Goal: Transaction & Acquisition: Subscribe to service/newsletter

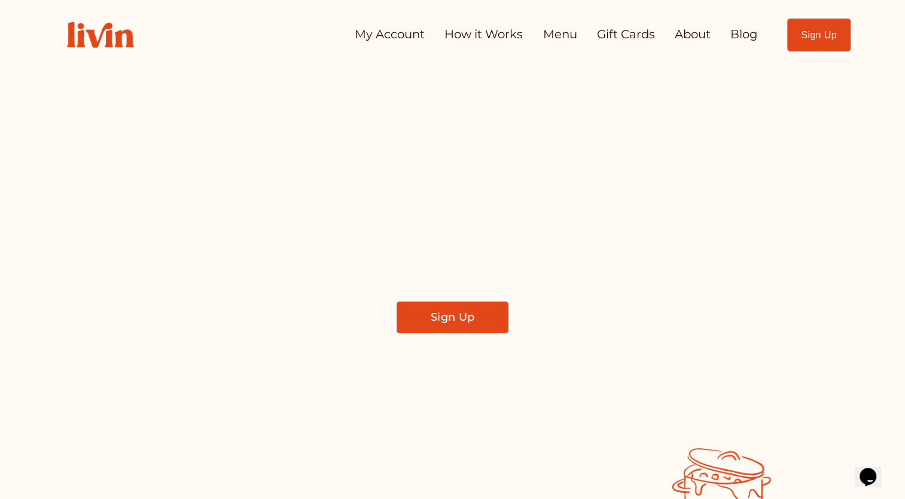
drag, startPoint x: 419, startPoint y: 37, endPoint x: 431, endPoint y: 37, distance: 11.4
click at [419, 37] on link "My Account" at bounding box center [390, 35] width 70 height 24
click at [464, 40] on link "How it Works" at bounding box center [483, 35] width 78 height 24
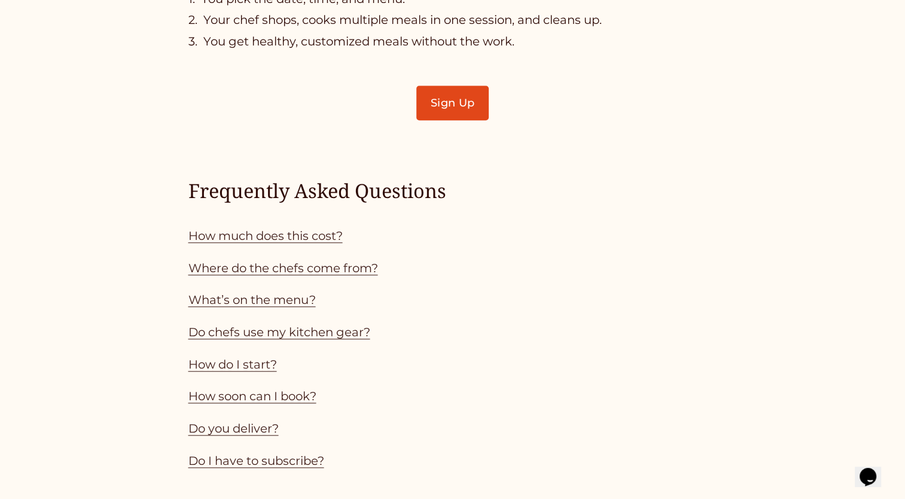
scroll to position [830, 0]
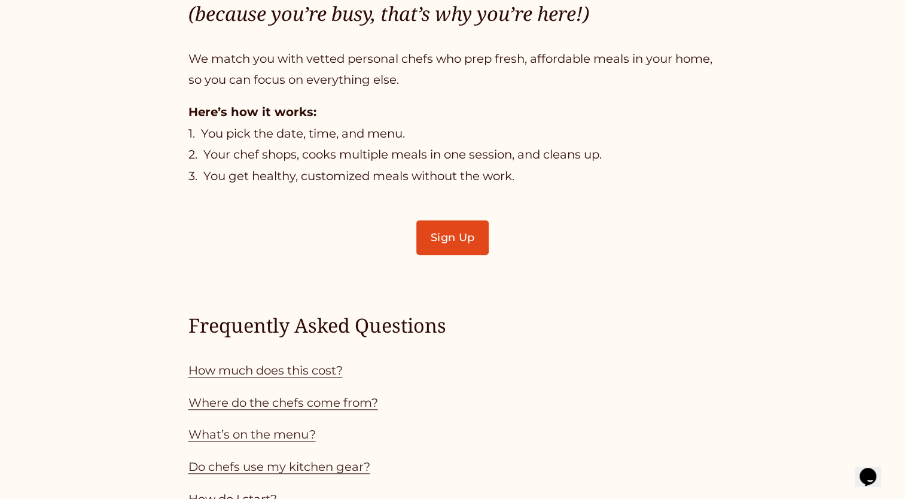
click at [474, 238] on link "Sign Up" at bounding box center [452, 237] width 72 height 35
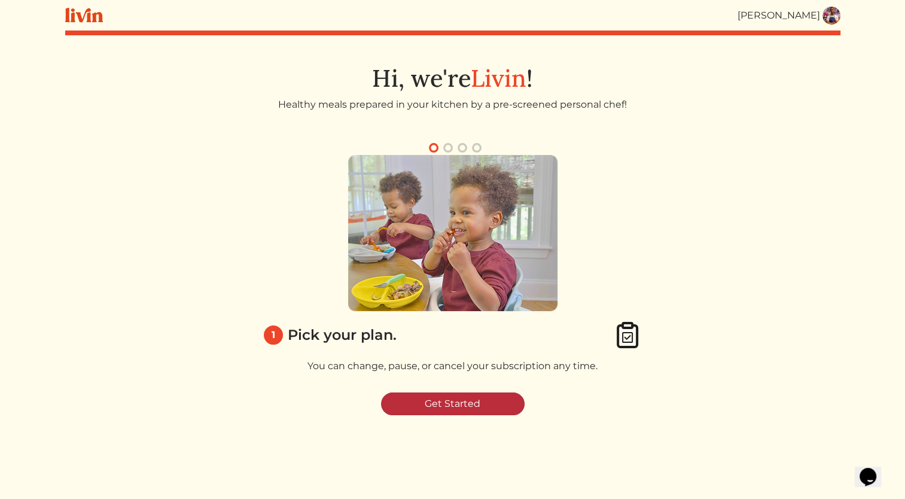
click at [443, 409] on link "Get Started" at bounding box center [453, 403] width 144 height 23
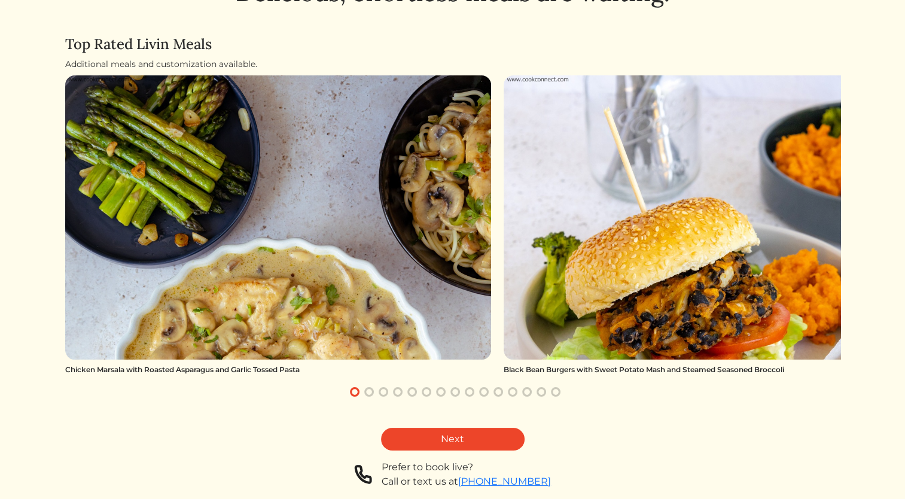
scroll to position [115, 0]
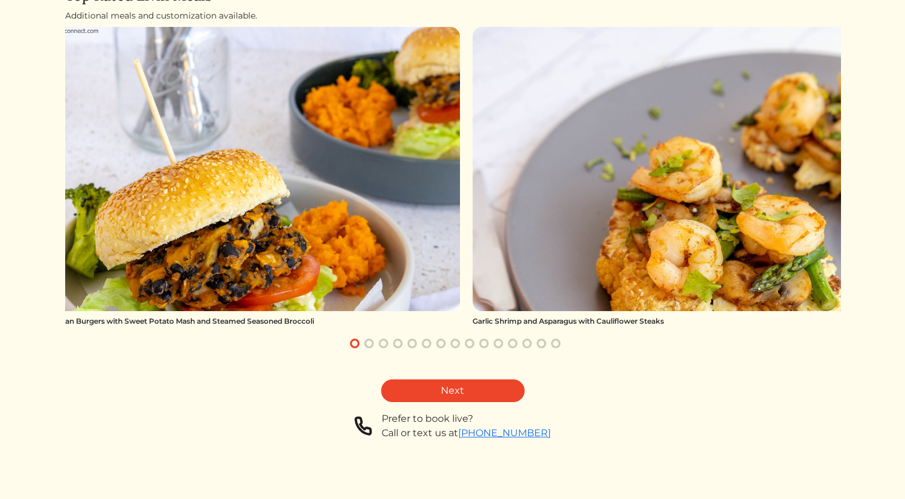
drag, startPoint x: 792, startPoint y: 189, endPoint x: 322, endPoint y: 427, distance: 527.1
click at [322, 427] on div "Delicious, effortless meals are waiting. Top Rated Livin Meals Additional meals…" at bounding box center [452, 215] width 775 height 570
click at [485, 406] on div "Delicious, effortless meals are waiting. Top Rated Livin Meals Additional meals…" at bounding box center [452, 215] width 775 height 570
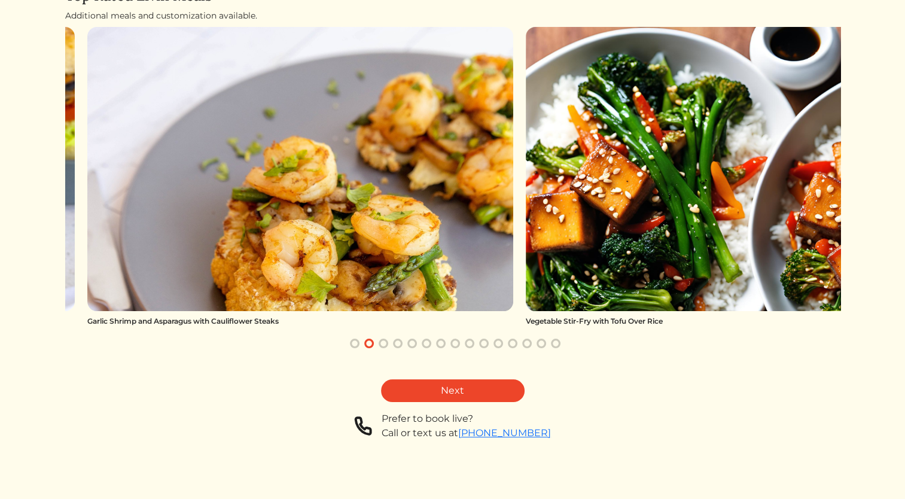
drag, startPoint x: 727, startPoint y: 202, endPoint x: 338, endPoint y: 418, distance: 445.6
click at [338, 418] on div "Delicious, effortless meals are waiting. Top Rated Livin Meals Additional meals…" at bounding box center [452, 215] width 775 height 570
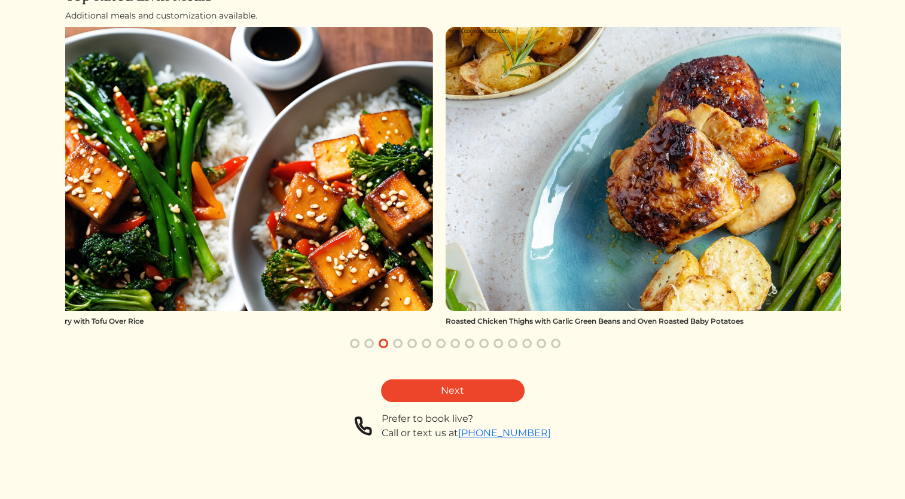
drag, startPoint x: 706, startPoint y: 171, endPoint x: 191, endPoint y: 409, distance: 567.2
click at [191, 409] on div "Delicious, effortless meals are waiting. Top Rated Livin Meals Additional meals…" at bounding box center [452, 215] width 775 height 570
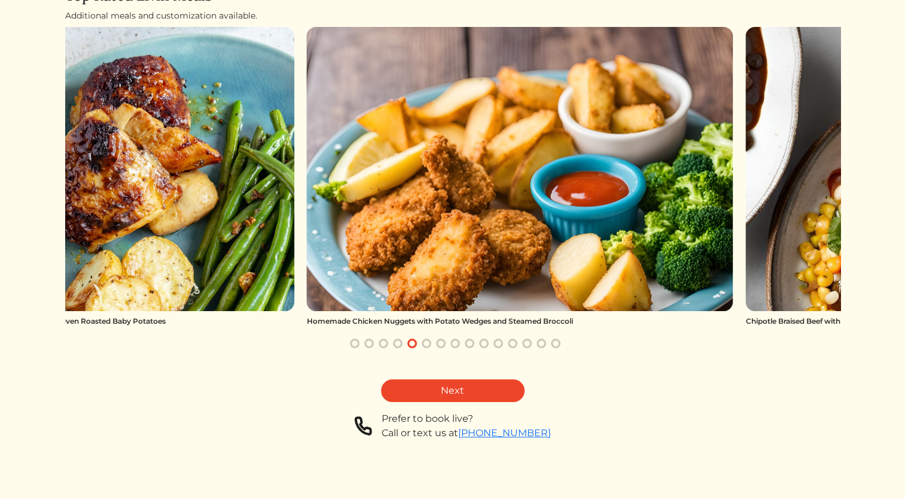
drag, startPoint x: 657, startPoint y: 195, endPoint x: 81, endPoint y: 403, distance: 612.9
click at [81, 403] on div "Delicious, effortless meals are waiting. Top Rated Livin Meals Additional meals…" at bounding box center [452, 215] width 775 height 570
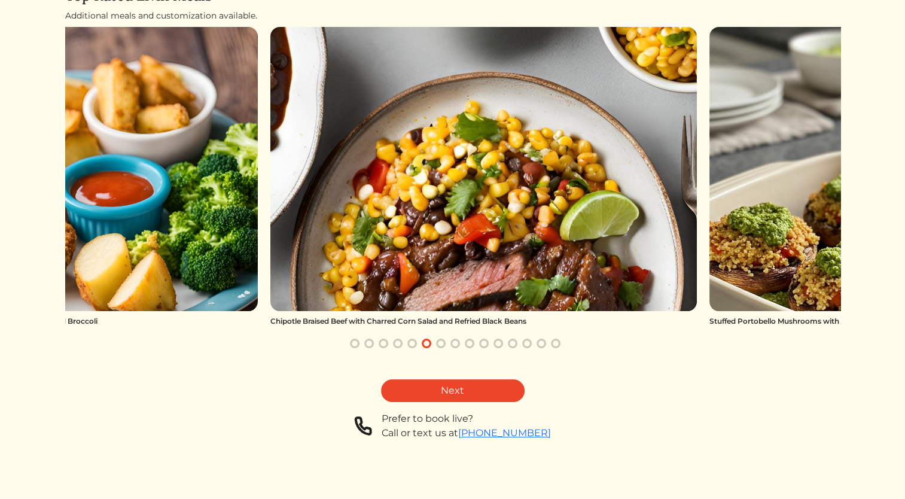
drag, startPoint x: 501, startPoint y: 178, endPoint x: 25, endPoint y: 343, distance: 504.0
click at [25, 343] on html "Brandon c Clark Brandon c Clark Log out Dashboard Services Upcoming Completed R…" at bounding box center [452, 134] width 905 height 499
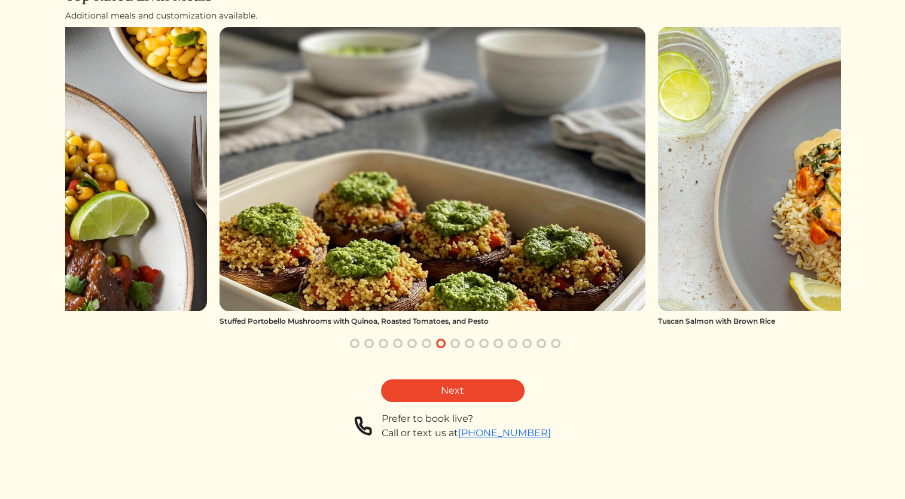
drag, startPoint x: 538, startPoint y: 160, endPoint x: 48, endPoint y: 401, distance: 546.3
click at [48, 384] on html "Brandon c Clark Brandon c Clark Log out Dashboard Services Upcoming Completed R…" at bounding box center [452, 134] width 905 height 499
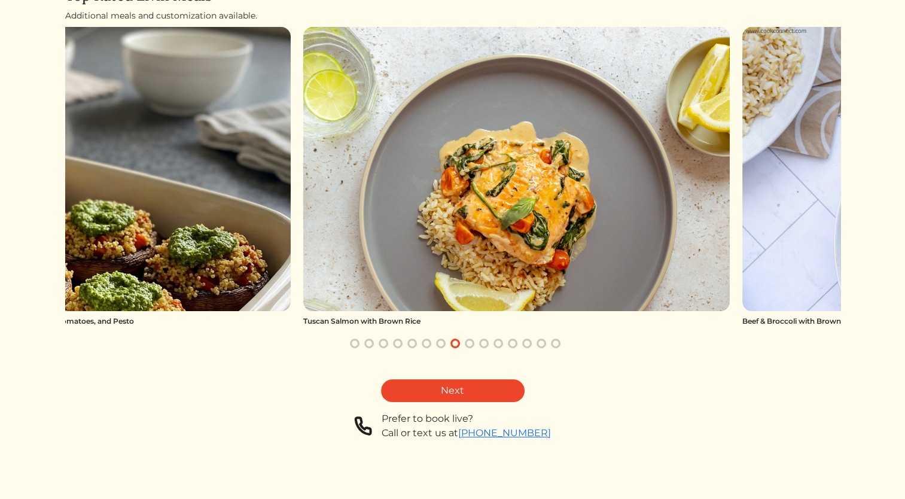
drag, startPoint x: 718, startPoint y: 142, endPoint x: 365, endPoint y: 285, distance: 381.4
click at [365, 285] on img at bounding box center [516, 169] width 427 height 284
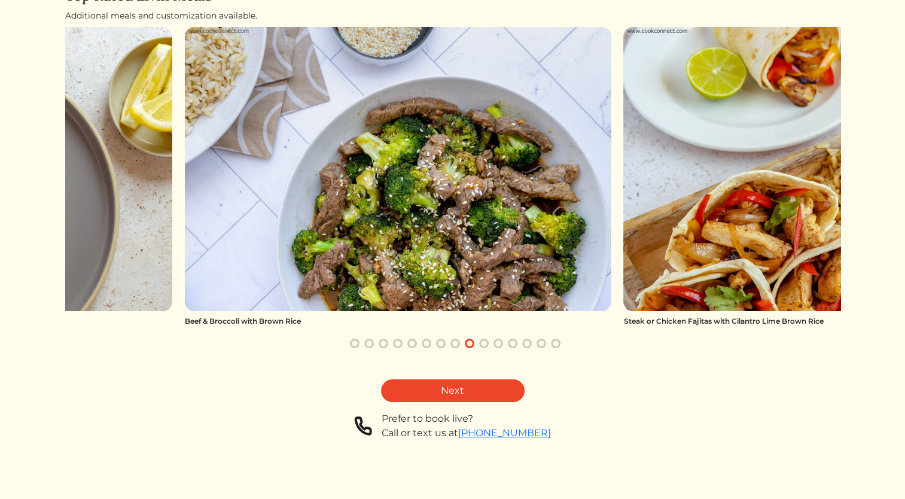
drag, startPoint x: 814, startPoint y: 163, endPoint x: 377, endPoint y: 337, distance: 470.4
click at [260, 392] on div "Delicious, effortless meals are waiting. Top Rated Livin Meals Additional meals…" at bounding box center [452, 215] width 775 height 570
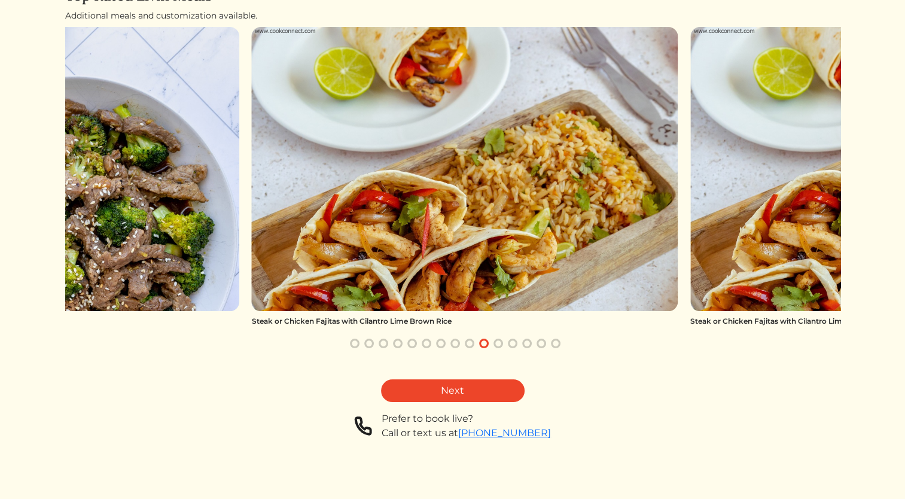
drag, startPoint x: 797, startPoint y: 228, endPoint x: 365, endPoint y: 415, distance: 470.5
click at [365, 415] on div "Delicious, effortless meals are waiting. Top Rated Livin Meals Additional meals…" at bounding box center [452, 215] width 775 height 570
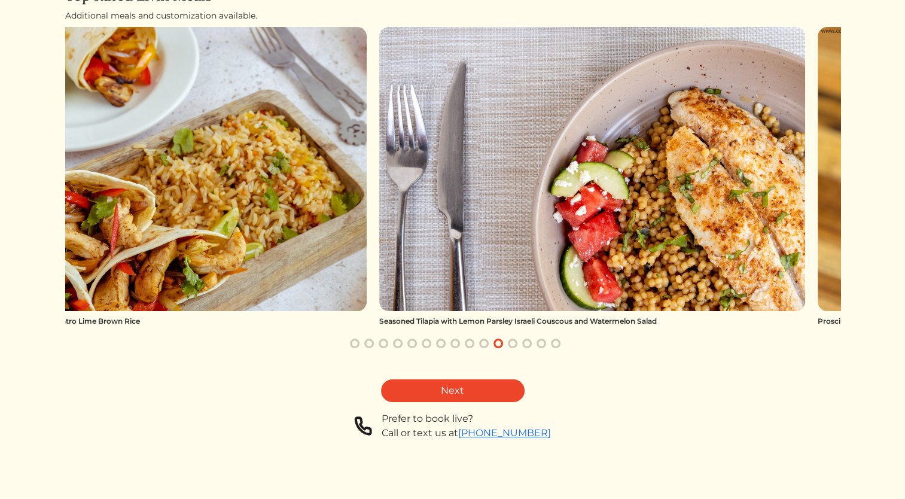
drag, startPoint x: 744, startPoint y: 182, endPoint x: -2, endPoint y: 529, distance: 823.5
click at [0, 384] on html "Brandon c Clark Brandon c Clark Log out Dashboard Services Upcoming Completed R…" at bounding box center [452, 134] width 905 height 499
drag, startPoint x: 623, startPoint y: 197, endPoint x: 511, endPoint y: 205, distance: 111.5
drag, startPoint x: 511, startPoint y: 205, endPoint x: 555, endPoint y: 156, distance: 65.7
click at [555, 156] on img at bounding box center [592, 169] width 427 height 284
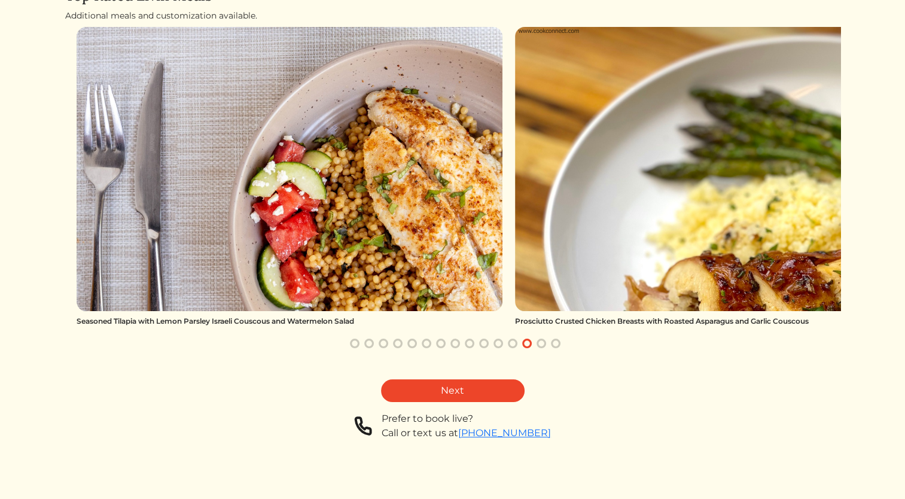
drag, startPoint x: 651, startPoint y: 148, endPoint x: 347, endPoint y: 284, distance: 333.1
click at [347, 284] on img at bounding box center [290, 169] width 427 height 284
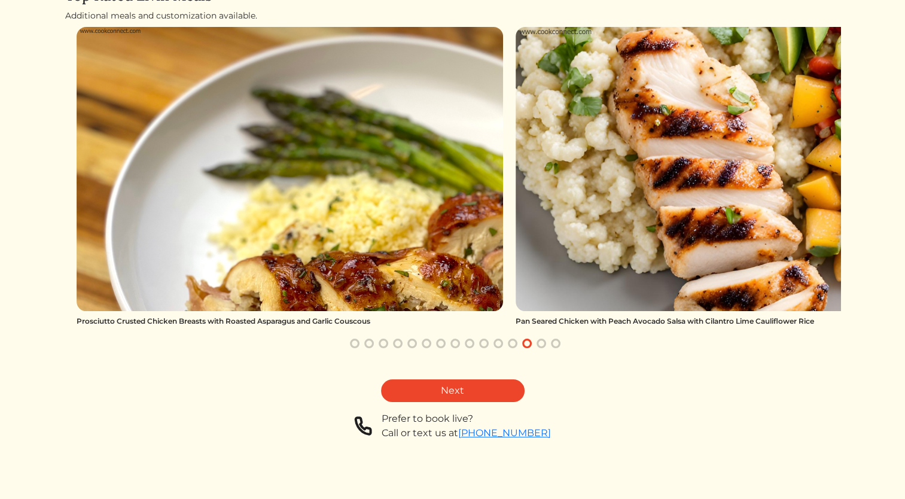
drag, startPoint x: 687, startPoint y: 165, endPoint x: 248, endPoint y: 350, distance: 475.9
click at [248, 350] on div "Chicken Marsala with Roasted Asparagus and Garlic Tossed Pasta Black Bean Burge…" at bounding box center [452, 189] width 775 height 324
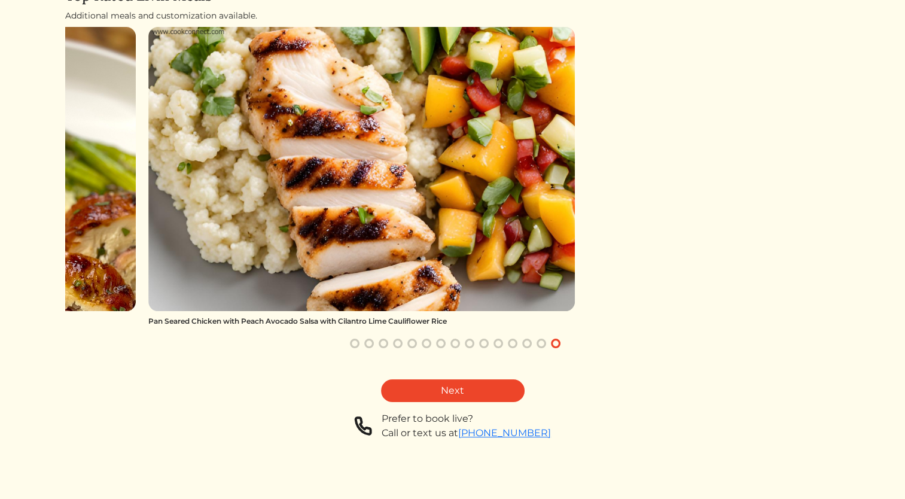
drag, startPoint x: 635, startPoint y: 193, endPoint x: -2, endPoint y: 529, distance: 721.2
click at [0, 384] on html "Brandon c Clark Brandon c Clark Log out Dashboard Services Upcoming Completed R…" at bounding box center [452, 134] width 905 height 499
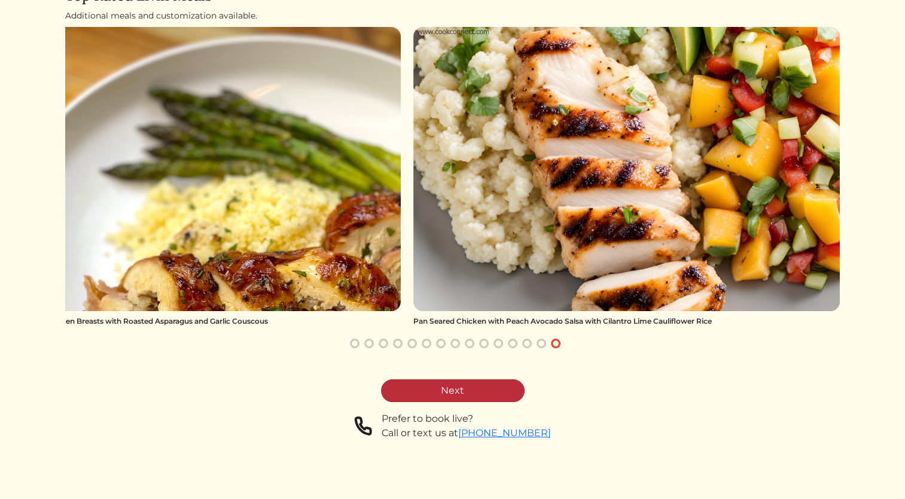
click at [422, 386] on link "Next" at bounding box center [453, 390] width 144 height 23
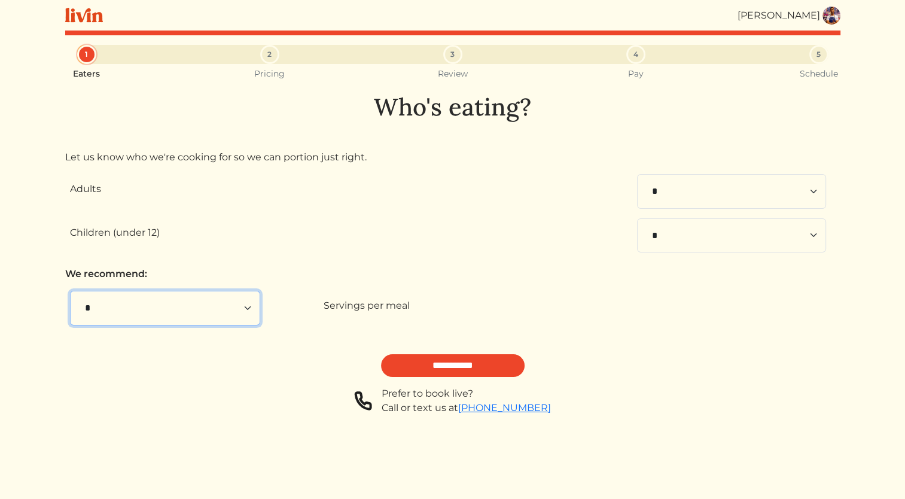
click at [243, 311] on select "* * * * * * * * **" at bounding box center [165, 308] width 190 height 35
select select "*"
click at [70, 291] on select "* * * * * * * * **" at bounding box center [165, 308] width 190 height 35
click at [434, 315] on div "Servings per meal" at bounding box center [577, 308] width 507 height 19
click at [468, 294] on div "* * * * * * * * ** Servings per meal" at bounding box center [450, 308] width 761 height 35
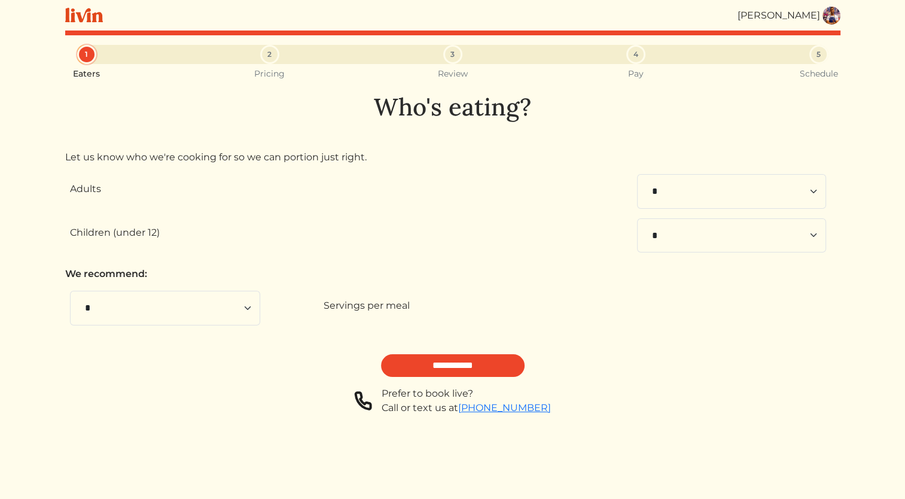
click at [421, 306] on div "Servings per meal" at bounding box center [577, 308] width 507 height 19
click at [376, 300] on label "Servings per meal" at bounding box center [367, 306] width 86 height 14
click at [260, 300] on select "* * * * * * * * **" at bounding box center [165, 308] width 190 height 35
click at [820, 187] on select "* * * * * * * * * **" at bounding box center [731, 191] width 189 height 35
select select "*"
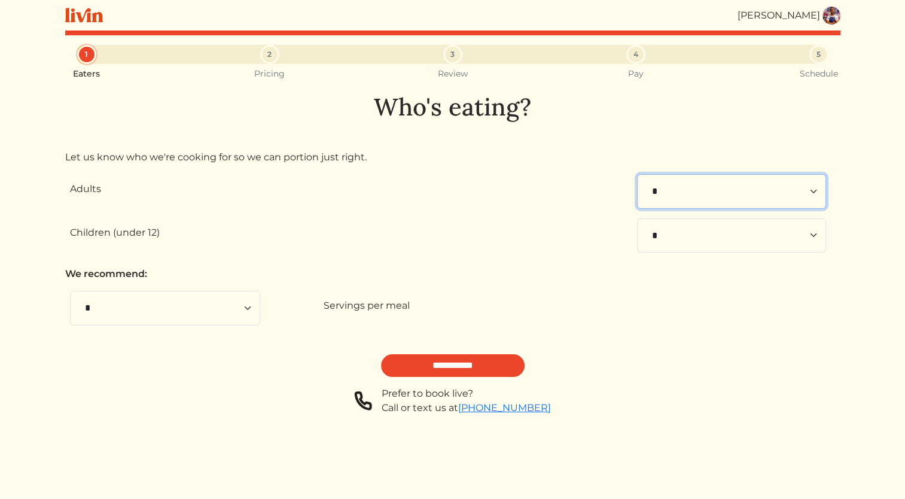
click at [637, 174] on select "* * * * * * * * * **" at bounding box center [731, 191] width 189 height 35
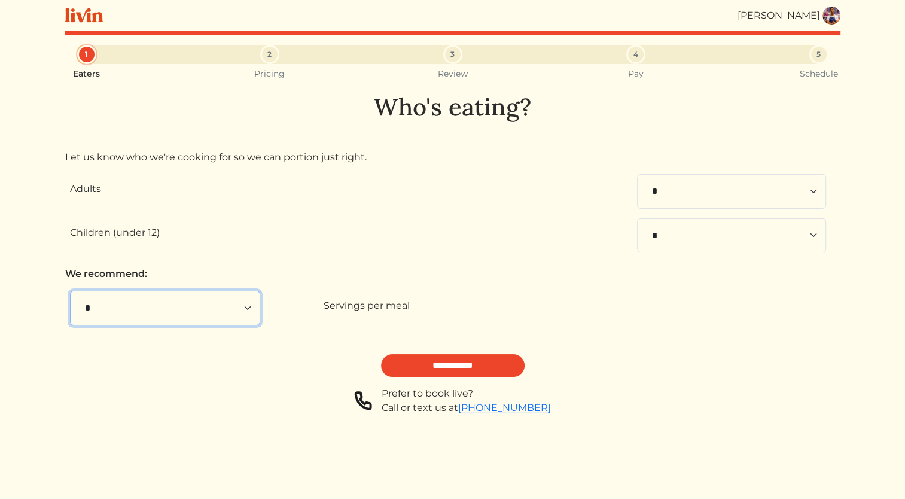
click at [238, 303] on select "* * * * * * * * **" at bounding box center [165, 308] width 190 height 35
select select "*"
click at [70, 291] on select "* * * * * * * * **" at bounding box center [165, 308] width 190 height 35
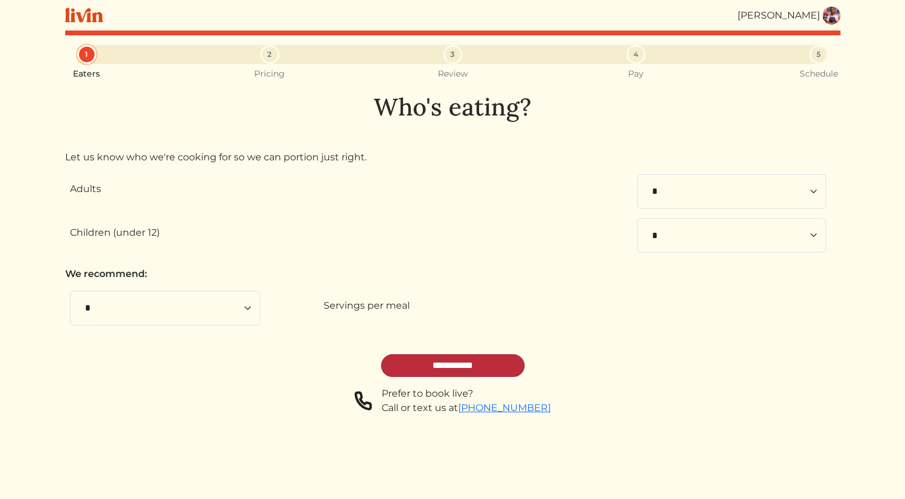
click at [425, 372] on input "**********" at bounding box center [453, 365] width 144 height 23
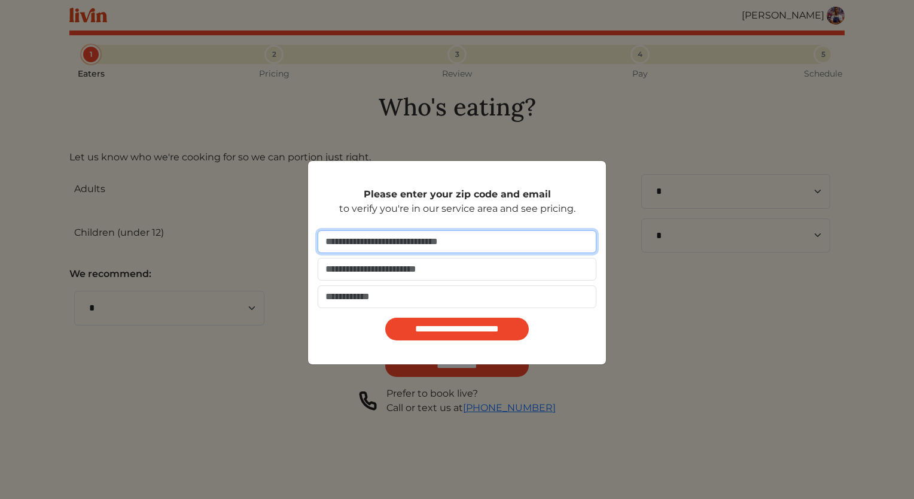
click at [469, 244] on input "number" at bounding box center [457, 241] width 279 height 23
type input "*****"
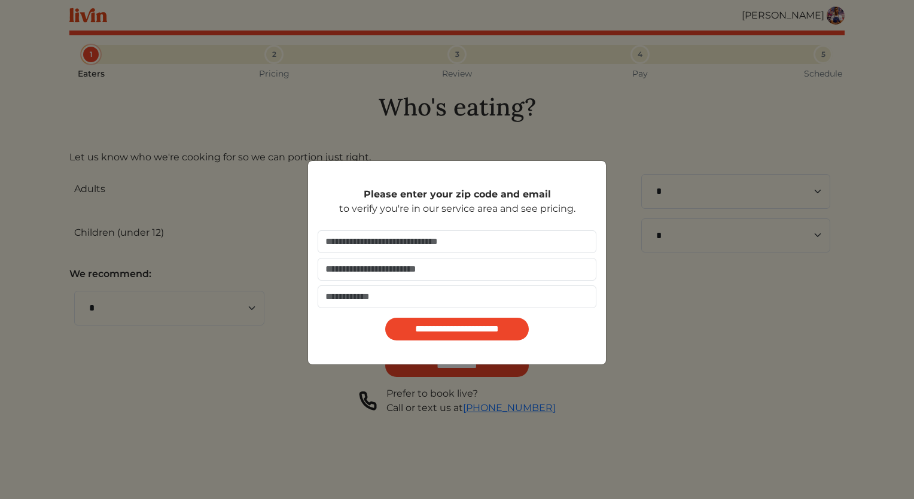
click at [471, 222] on div "**********" at bounding box center [457, 262] width 279 height 184
click at [474, 272] on input "email" at bounding box center [457, 269] width 279 height 23
type input "**********"
click at [482, 322] on input "**********" at bounding box center [457, 329] width 144 height 23
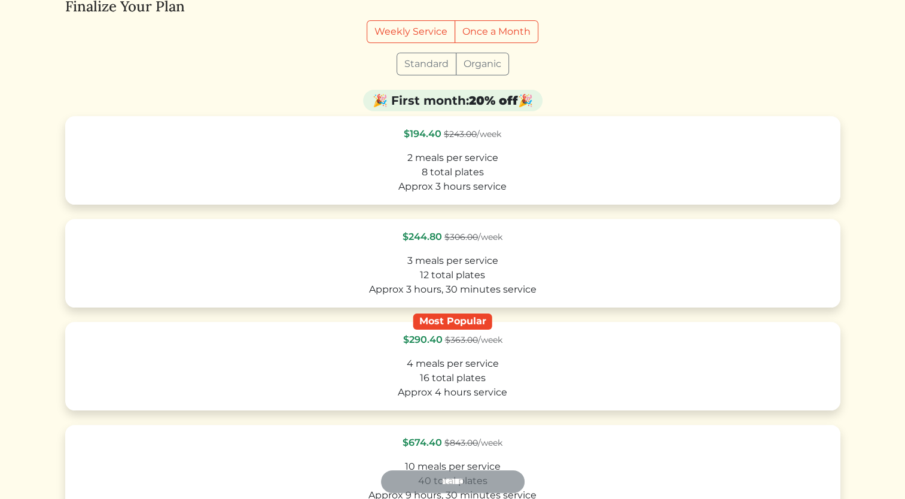
scroll to position [223, 0]
click at [519, 32] on label "Once a Month" at bounding box center [497, 31] width 84 height 23
click at [514, 32] on label "Once a Month" at bounding box center [497, 31] width 84 height 23
click at [491, 66] on label "Organic" at bounding box center [482, 63] width 53 height 23
click at [4, 130] on html "Brandon c Clark Brandon c Clark Log out Dashboard Services Upcoming Completed R…" at bounding box center [452, 26] width 905 height 499
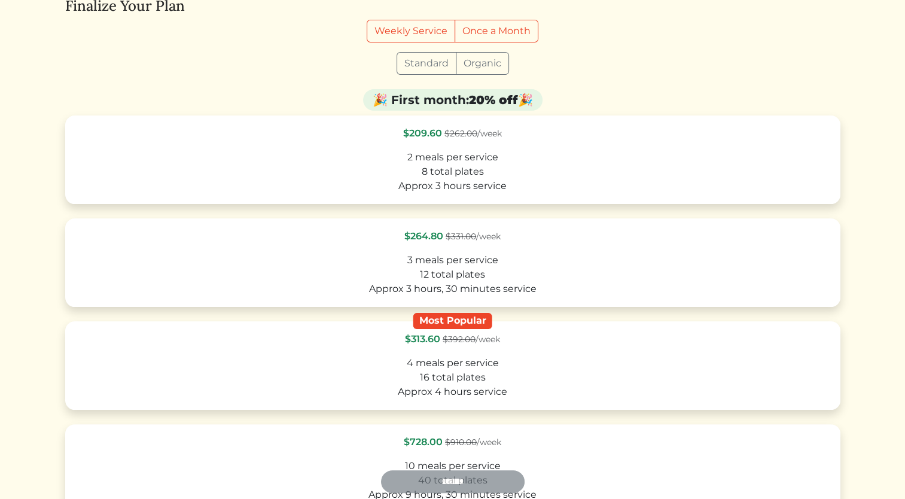
click at [3, 159] on html "Brandon c Clark Brandon c Clark Log out Dashboard Services Upcoming Completed R…" at bounding box center [452, 26] width 905 height 499
click at [2, 112] on html "Brandon c Clark Brandon c Clark Log out Dashboard Services Upcoming Completed R…" at bounding box center [452, 26] width 905 height 499
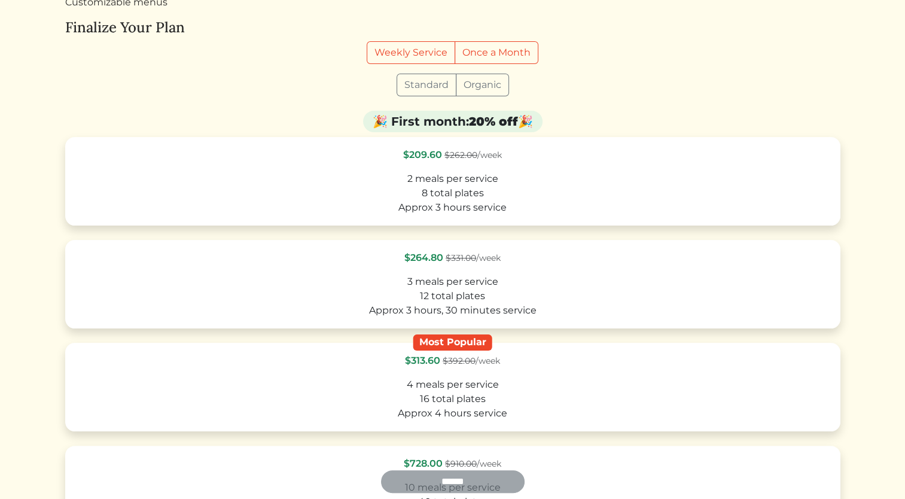
scroll to position [206, 0]
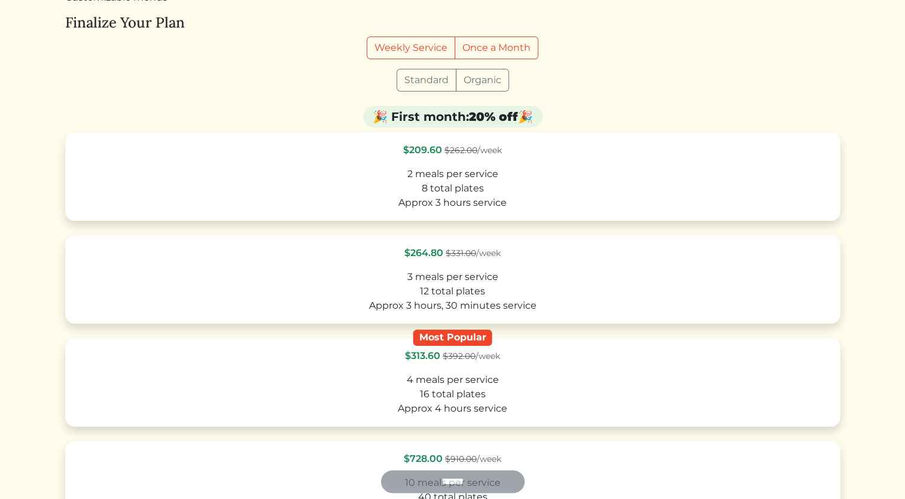
click at [2, 180] on html "Brandon c Clark Brandon c Clark Log out Dashboard Services Upcoming Completed R…" at bounding box center [452, 43] width 905 height 499
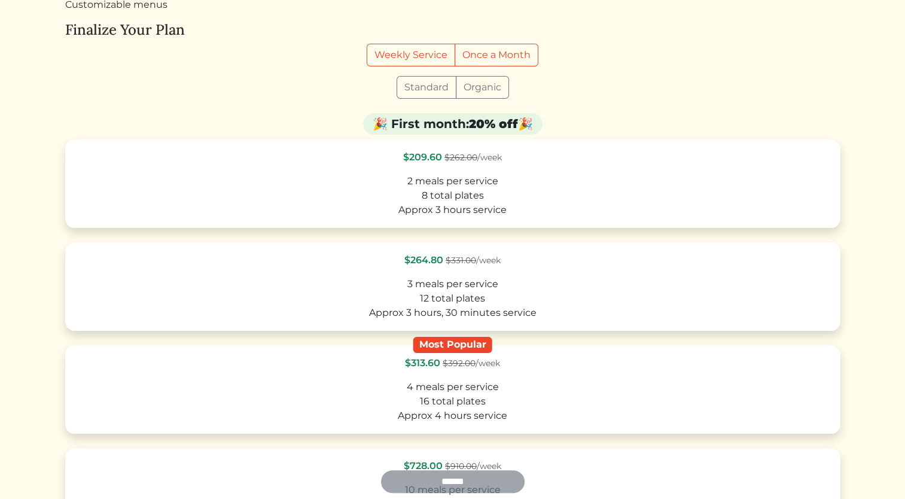
click at [407, 86] on label "Standard" at bounding box center [427, 87] width 60 height 23
click at [407, 87] on label "Standard" at bounding box center [427, 87] width 60 height 23
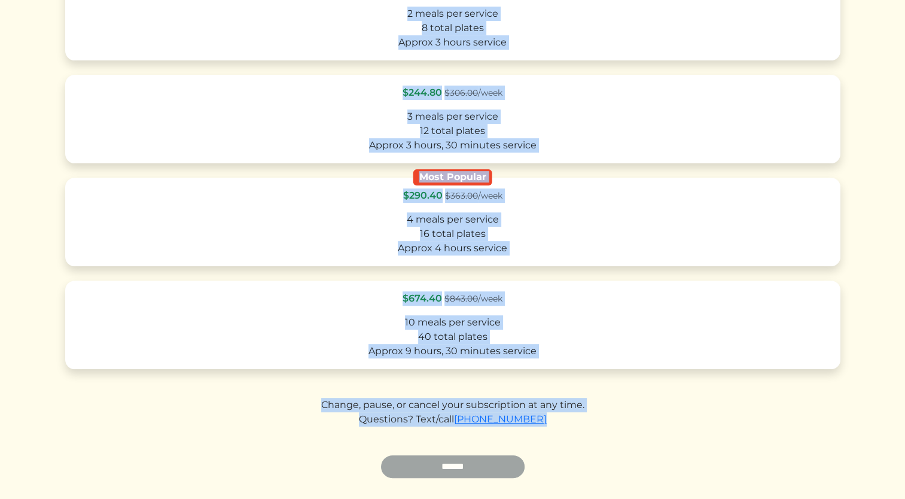
scroll to position [397, 0]
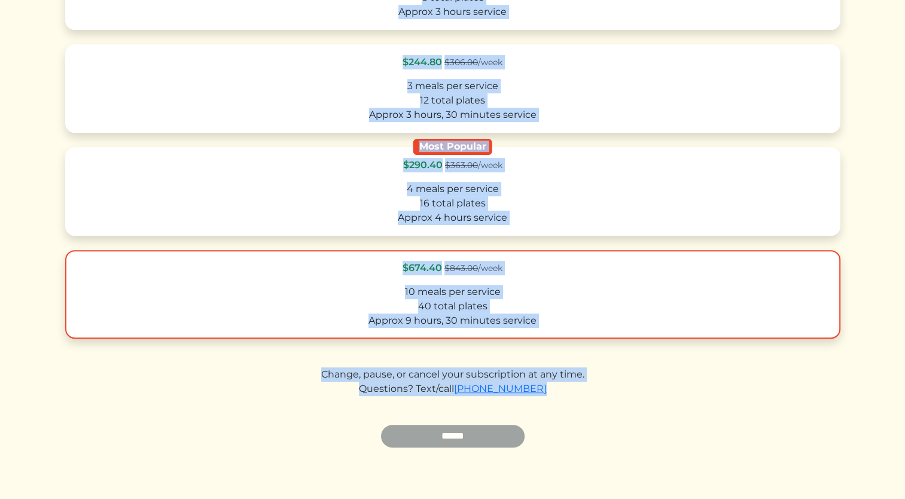
drag, startPoint x: 340, startPoint y: 145, endPoint x: 565, endPoint y: 322, distance: 285.8
click at [565, 322] on form "$194.40 $243.00 /week 2 meals per service 8 total plates Approx 3 hours service…" at bounding box center [452, 194] width 775 height 506
copy form "$194.40 $243.00 /week 2 meals per service 8 total plates Approx 3 hours service…"
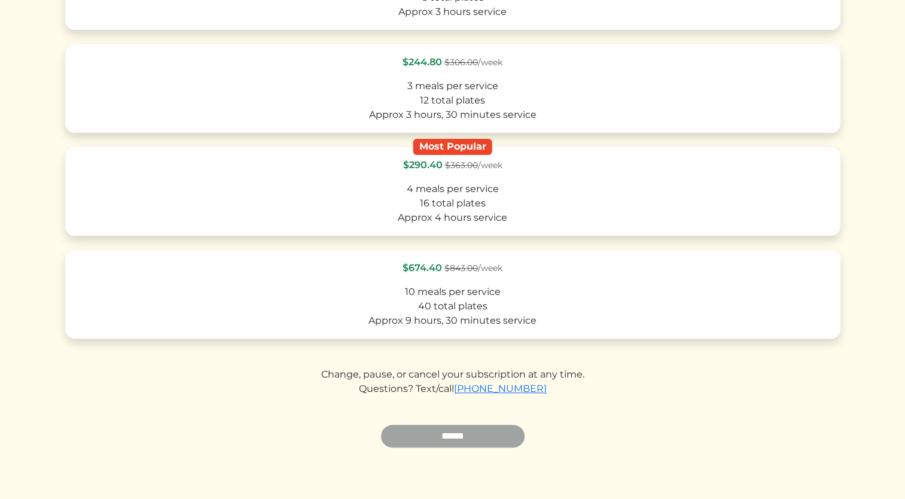
click at [572, 411] on form "$194.40 $243.00 /week 2 meals per service 8 total plates Approx 3 hours service…" at bounding box center [452, 194] width 775 height 506
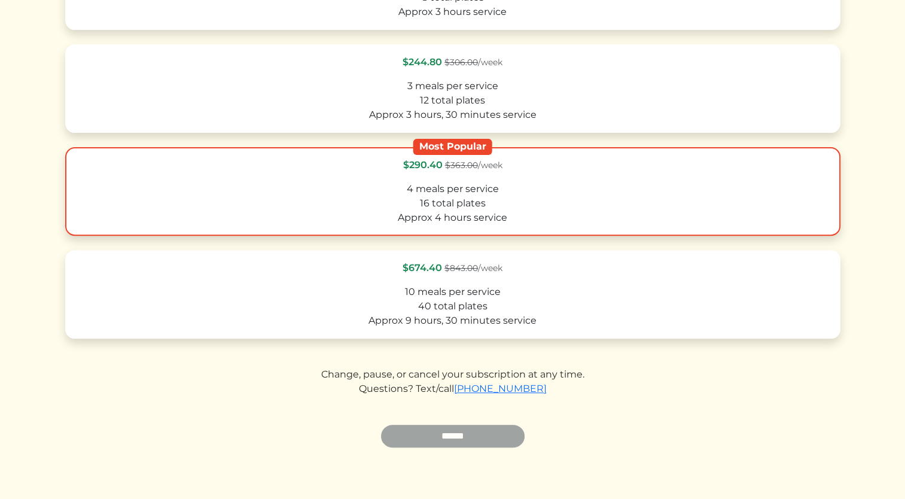
click at [517, 197] on div "16 total plates" at bounding box center [453, 203] width 754 height 14
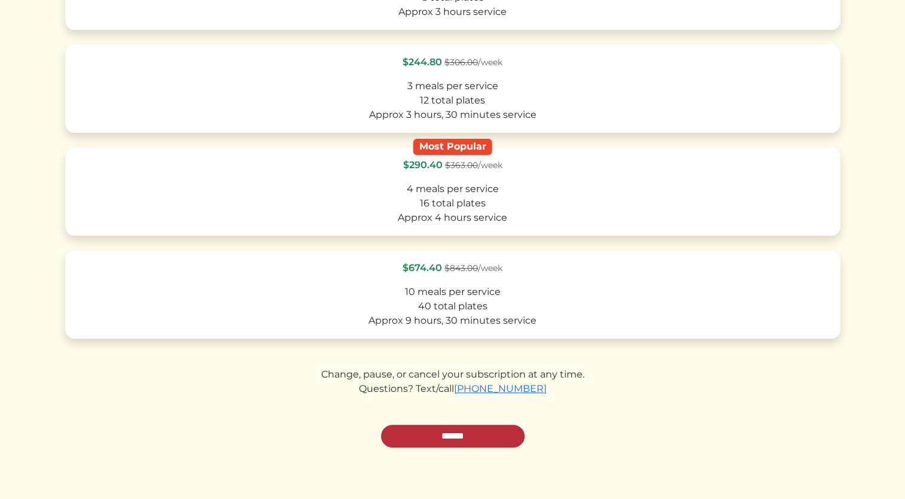
click at [455, 436] on input "******" at bounding box center [453, 436] width 144 height 23
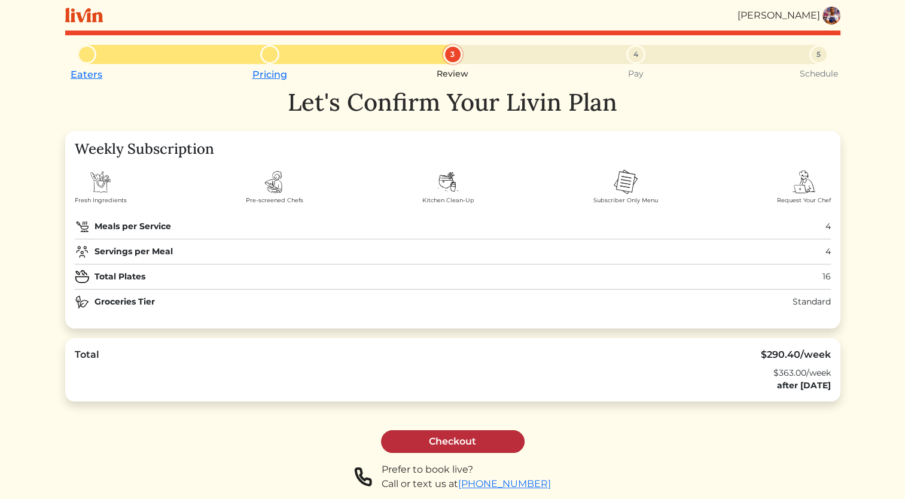
click at [452, 439] on link "Checkout" at bounding box center [453, 441] width 144 height 23
click at [275, 74] on link "Pricing" at bounding box center [269, 74] width 35 height 11
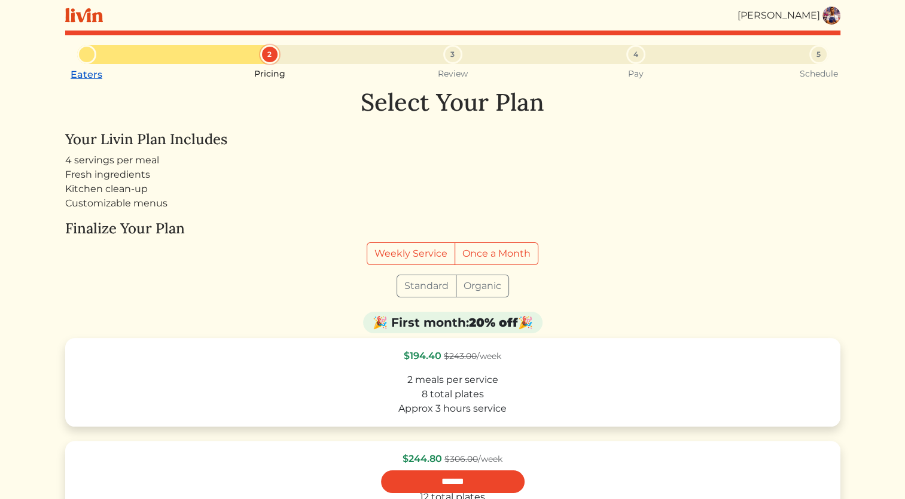
click at [83, 78] on link "Eaters" at bounding box center [87, 74] width 32 height 11
select select "*"
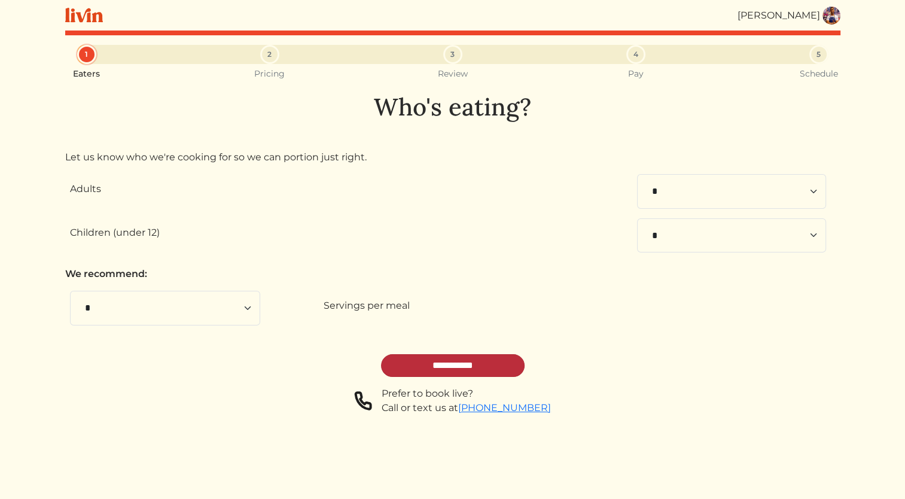
click at [486, 363] on input "**********" at bounding box center [453, 365] width 144 height 23
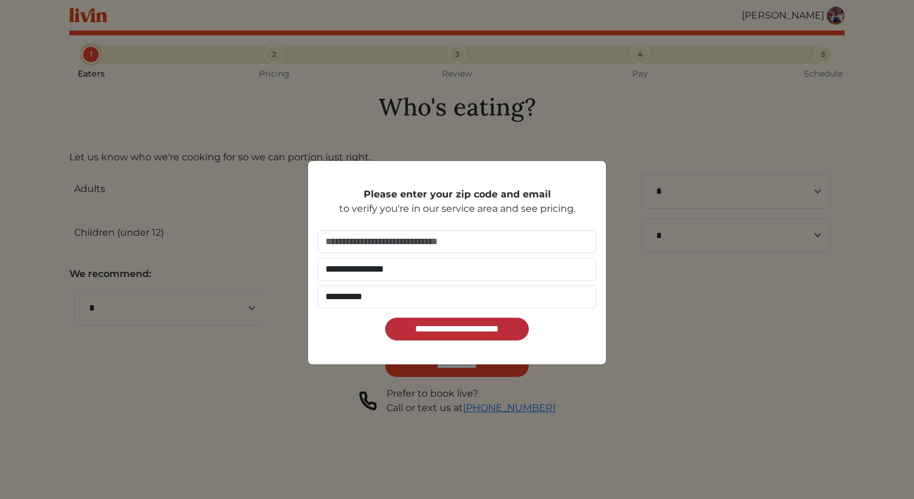
click at [507, 327] on input "**********" at bounding box center [457, 329] width 144 height 23
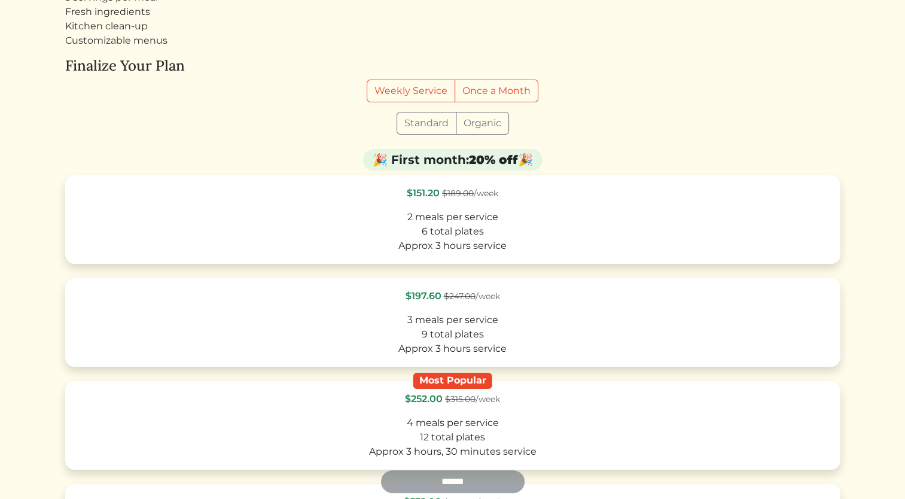
scroll to position [149, 0]
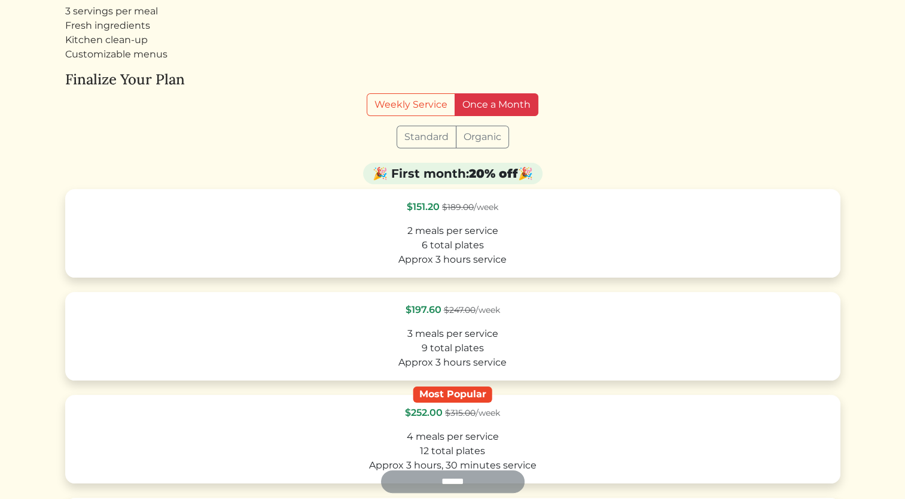
click at [485, 98] on label "Once a Month" at bounding box center [497, 104] width 84 height 23
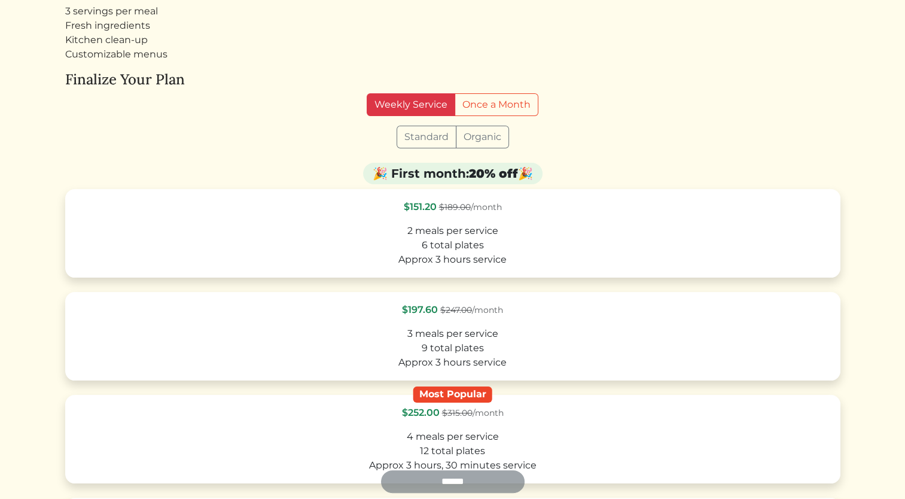
click at [413, 96] on label "Weekly Service" at bounding box center [411, 104] width 89 height 23
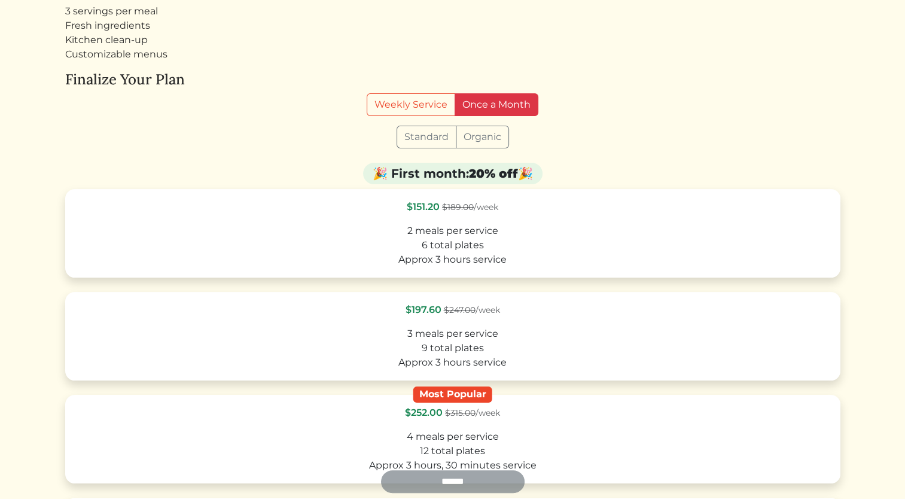
click at [497, 97] on label "Once a Month" at bounding box center [497, 104] width 84 height 23
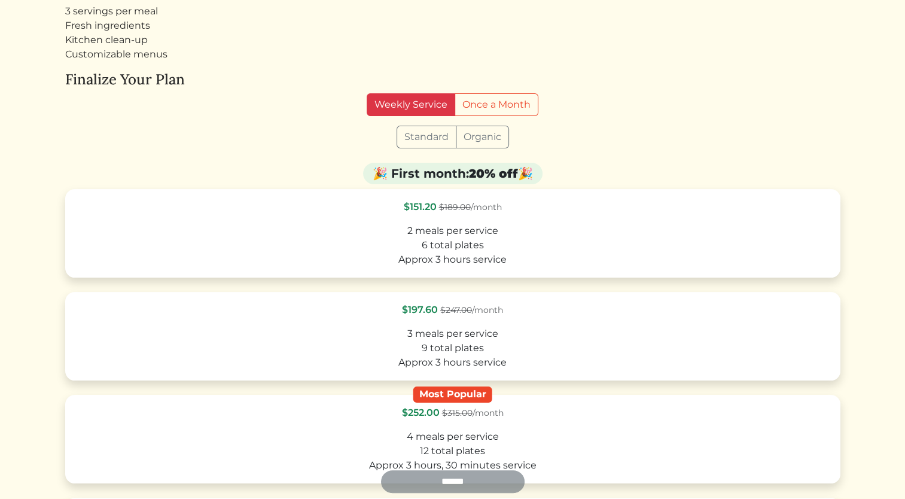
click at [426, 107] on label "Weekly Service" at bounding box center [411, 104] width 89 height 23
click at [467, 176] on div "🎉 First month: 20% off 🎉" at bounding box center [452, 174] width 179 height 22
